Goal: Task Accomplishment & Management: Manage account settings

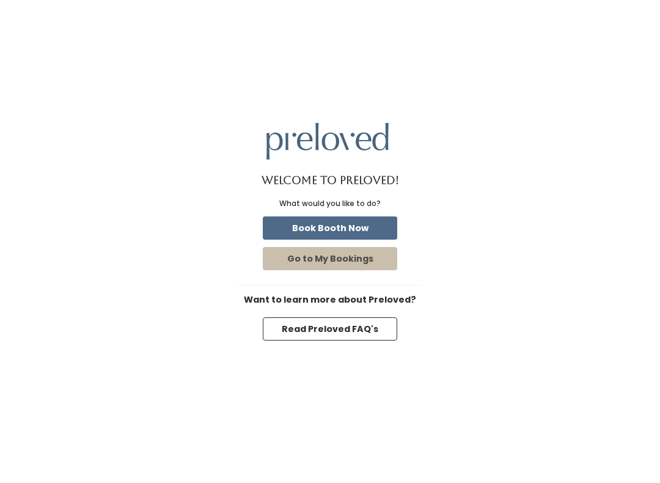
click at [363, 238] on button "Book Booth Now" at bounding box center [330, 227] width 134 height 23
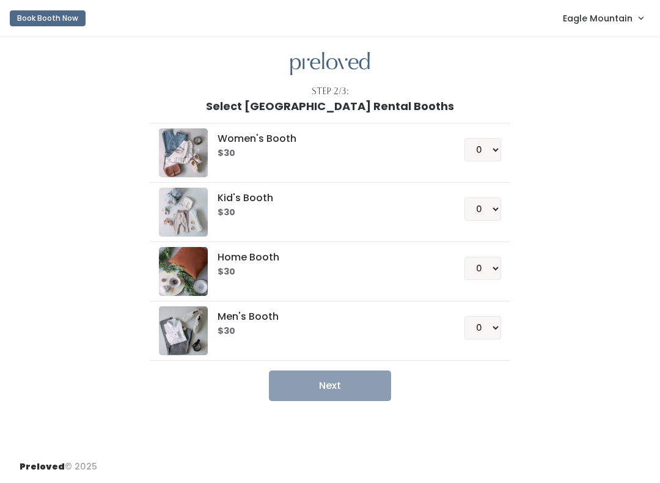
click at [586, 17] on span "Eagle Mountain" at bounding box center [598, 18] width 70 height 13
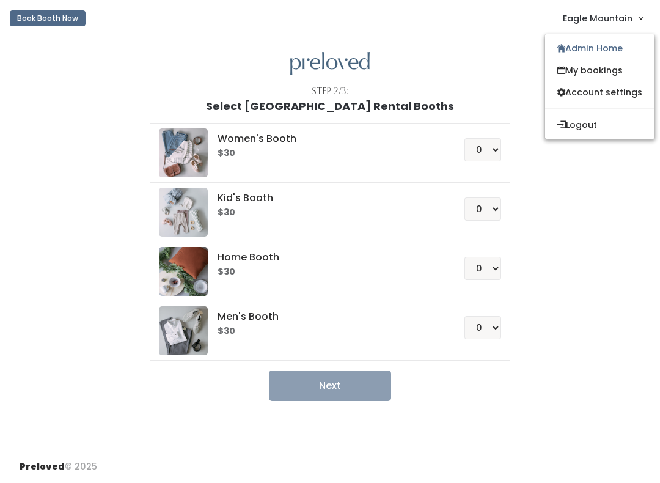
click at [606, 42] on link "Admin Home" at bounding box center [599, 48] width 109 height 22
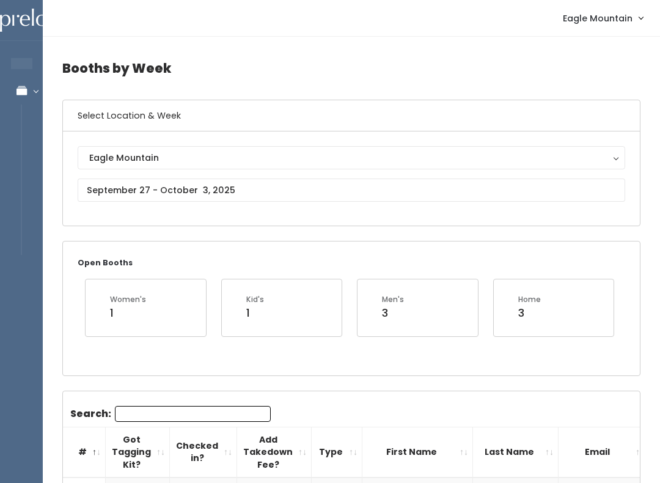
click at [606, 22] on span "Eagle Mountain" at bounding box center [598, 18] width 70 height 13
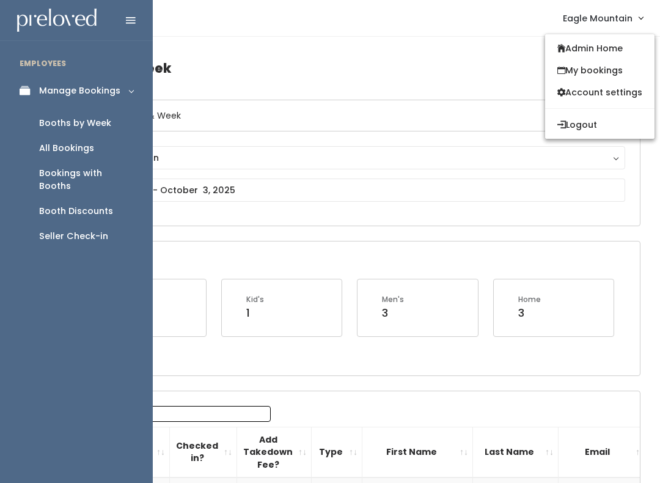
click at [73, 124] on div "Booths by Week" at bounding box center [75, 123] width 72 height 13
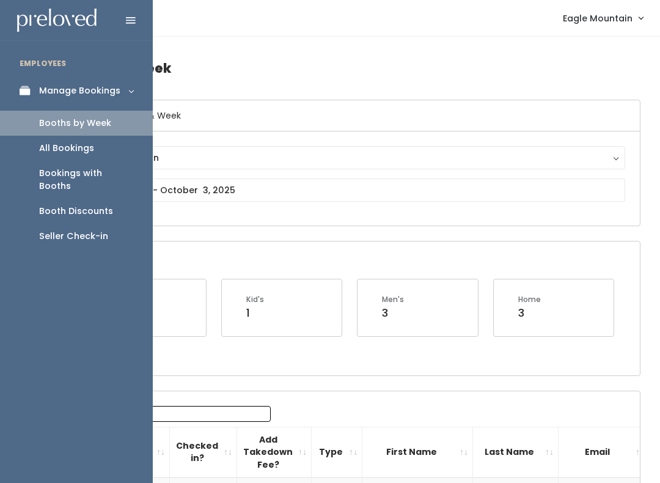
click at [56, 205] on div "Booth Discounts" at bounding box center [76, 211] width 74 height 13
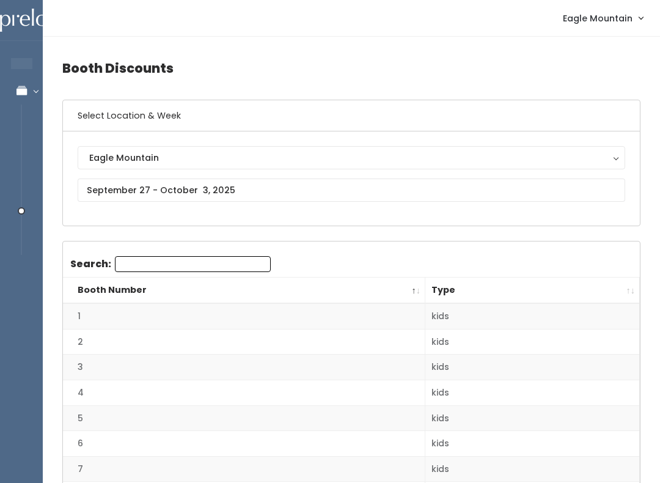
click at [626, 293] on th "Type" at bounding box center [532, 290] width 214 height 26
click at [231, 191] on input "text" at bounding box center [351, 189] width 547 height 23
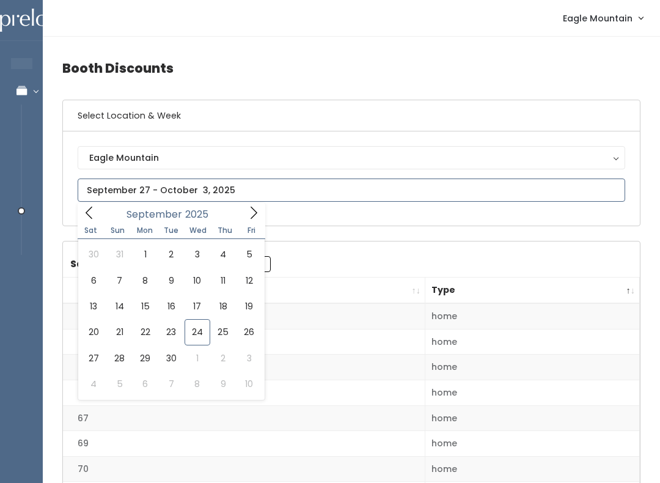
type input "September 20 to September 26"
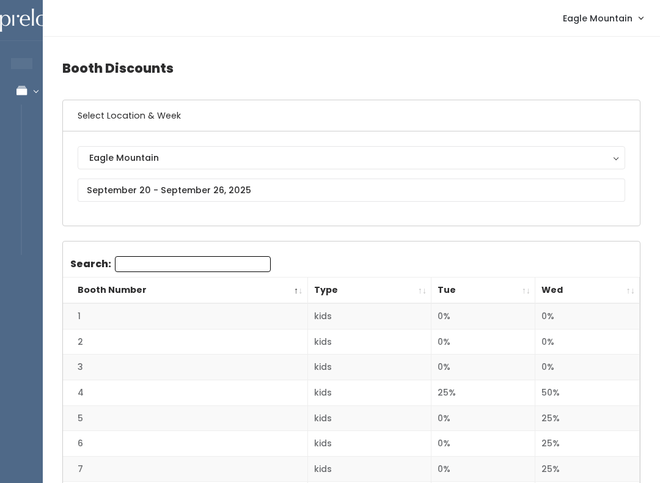
click at [627, 287] on th "Wed" at bounding box center [587, 290] width 104 height 26
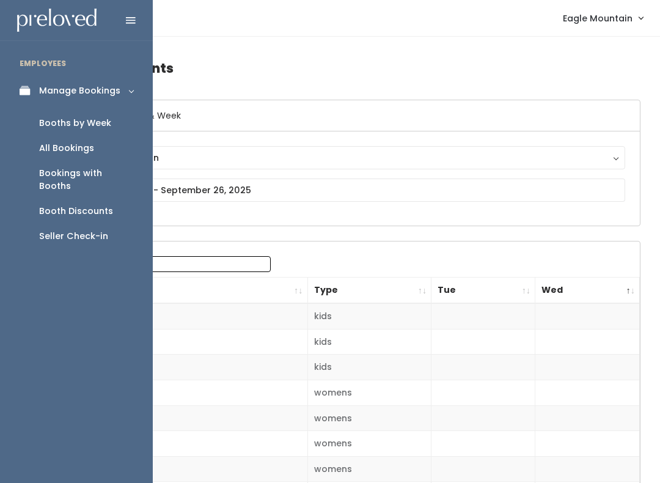
click at [60, 118] on div "Booths by Week" at bounding box center [75, 123] width 72 height 13
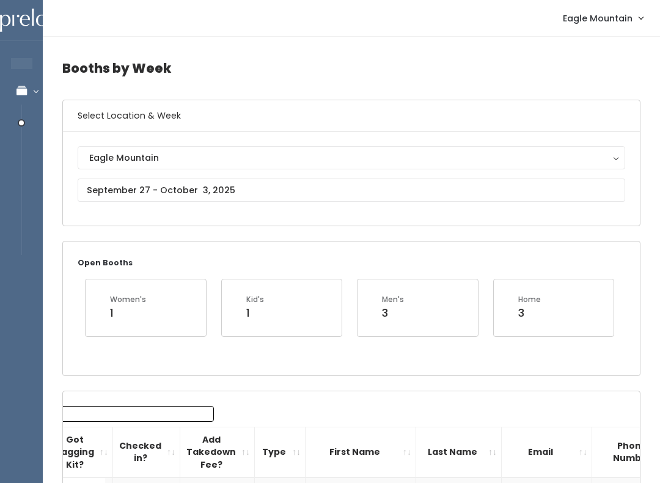
click at [188, 147] on button "Eagle Mountain" at bounding box center [351, 157] width 547 height 23
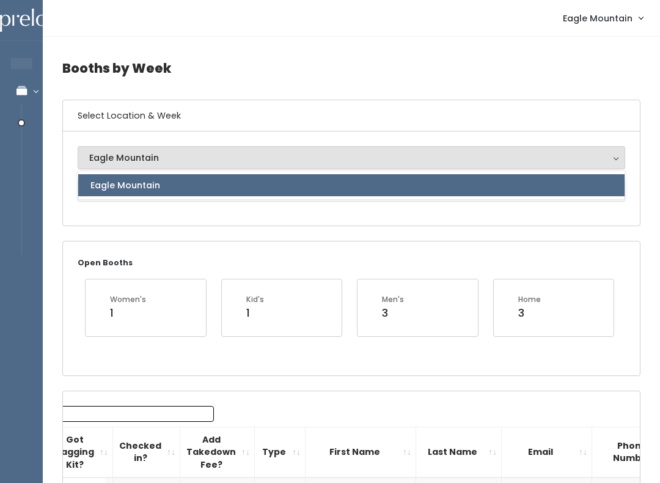
click at [228, 155] on div "Eagle Mountain" at bounding box center [351, 157] width 524 height 13
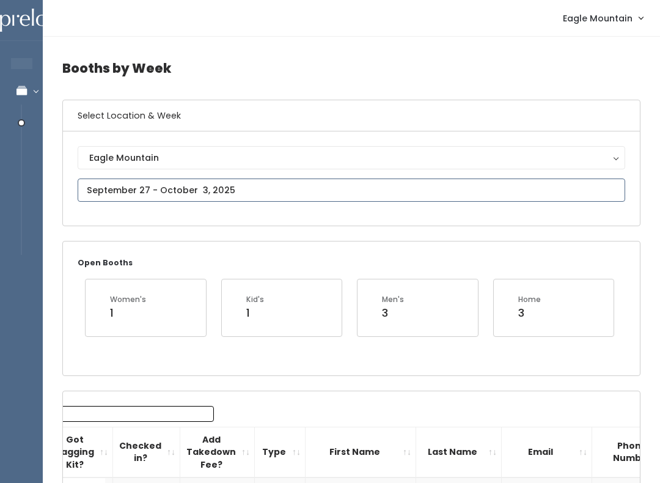
click at [297, 195] on input "text" at bounding box center [351, 189] width 547 height 23
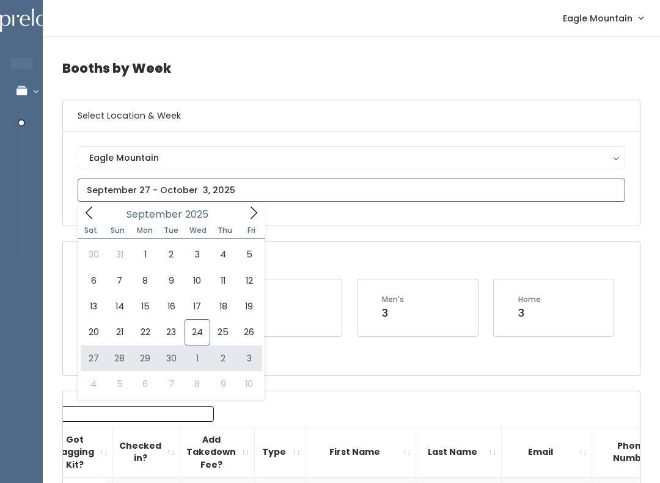
type input "September 27 to October 3"
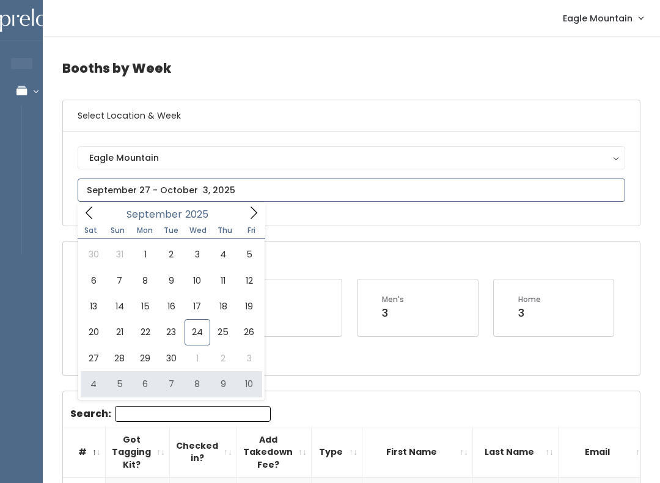
type input "October 4 to October 10"
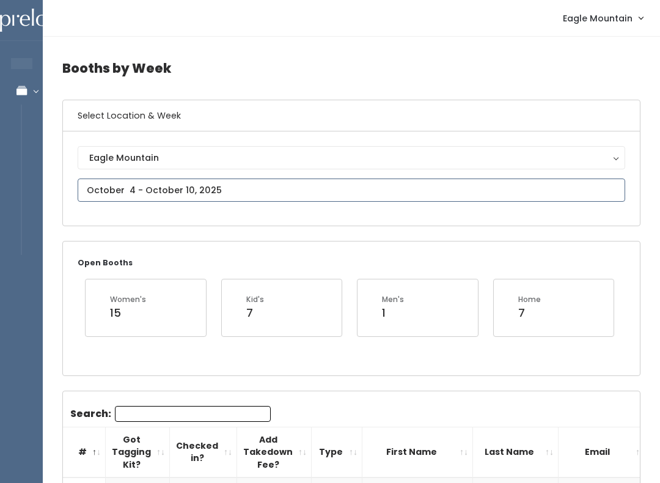
click at [210, 185] on input "text" at bounding box center [351, 189] width 547 height 23
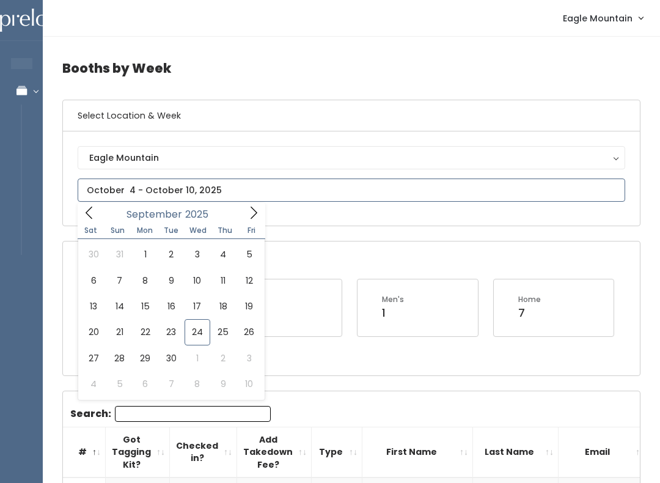
type input "September 27 to October 3"
